Goal: Task Accomplishment & Management: Complete application form

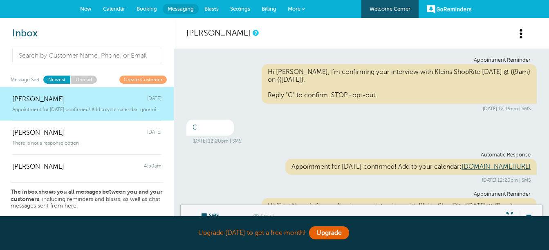
scroll to position [342, 0]
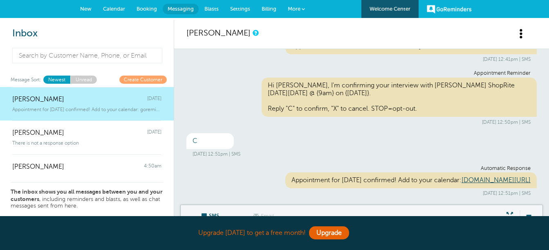
click at [83, 6] on span "New" at bounding box center [85, 9] width 11 height 6
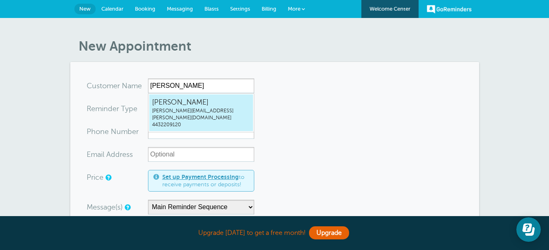
click at [190, 112] on span "patricia.russell@wakefern.com" at bounding box center [201, 114] width 98 height 14
type input "PattyRussellpatricia.russell@wakefern.com4432209120"
type input "Patty Russell"
type input "4432209120"
type input "patricia.russell@wakefern.com"
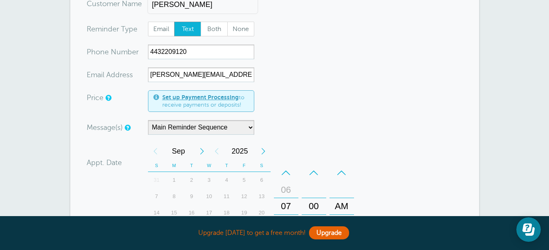
scroll to position [123, 0]
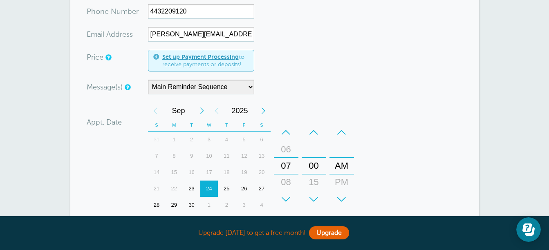
click at [245, 188] on div "26" at bounding box center [244, 189] width 18 height 16
click at [288, 201] on div "+" at bounding box center [286, 199] width 25 height 16
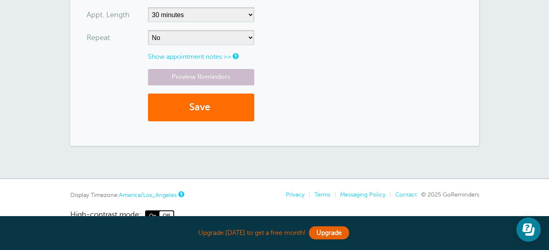
scroll to position [368, 0]
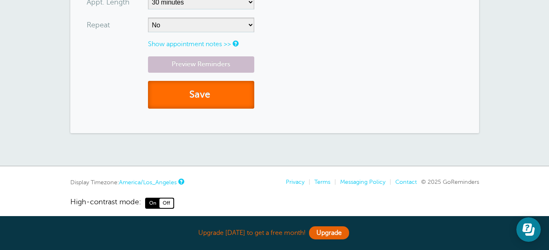
click at [210, 99] on button "Save" at bounding box center [201, 95] width 106 height 28
